Goal: Task Accomplishment & Management: Manage account settings

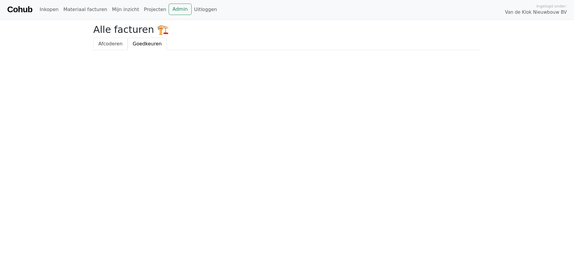
click at [110, 45] on span "Afcoderen" at bounding box center [110, 44] width 24 height 6
click at [151, 45] on span "Goedkeuren" at bounding box center [147, 44] width 29 height 6
